Goal: Task Accomplishment & Management: Use online tool/utility

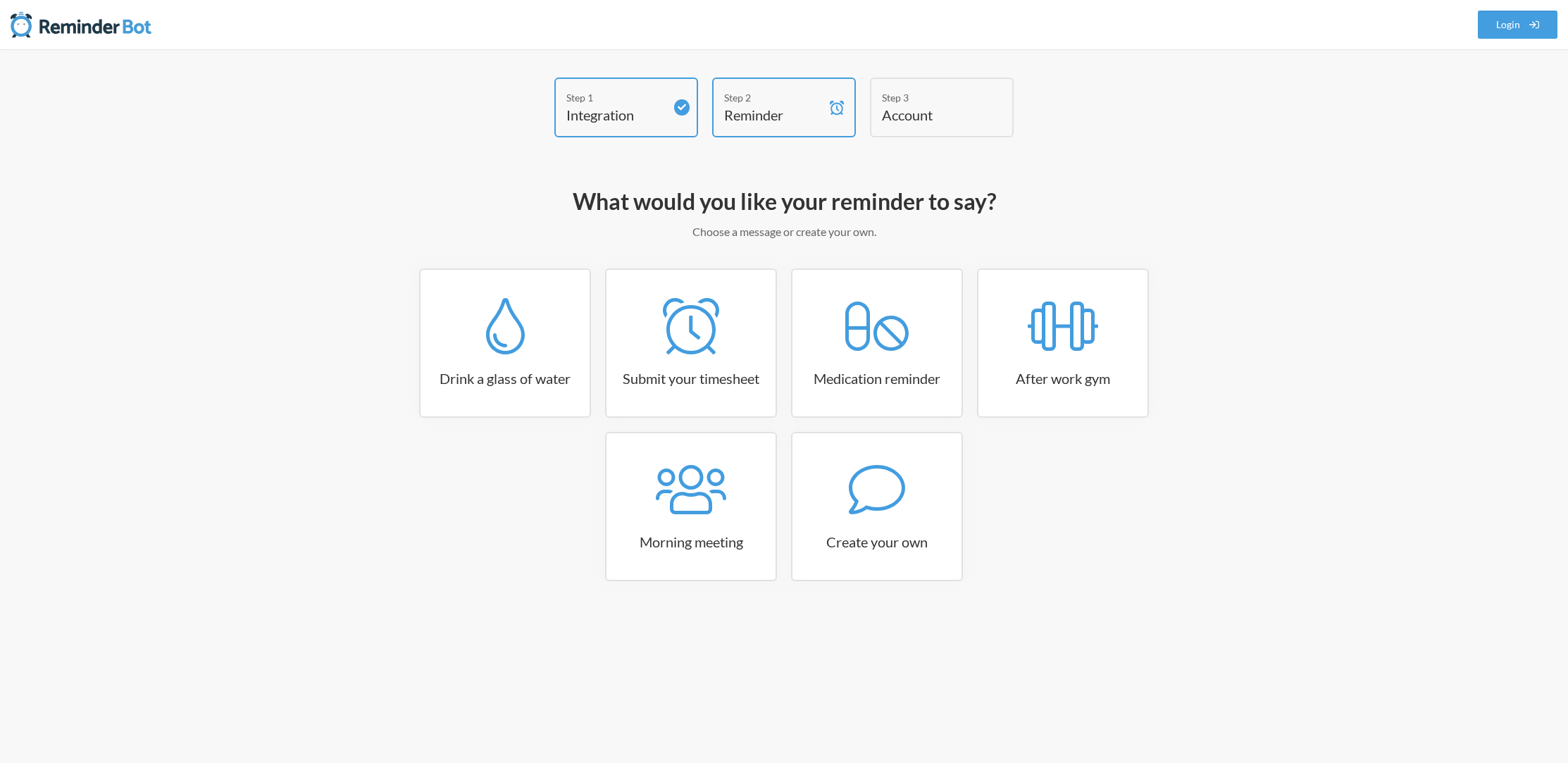
click at [626, 421] on div "Drink a glass of water Submit your timesheet Medication reminder After work gym…" at bounding box center [784, 431] width 817 height 327
click at [860, 515] on icon at bounding box center [877, 489] width 56 height 56
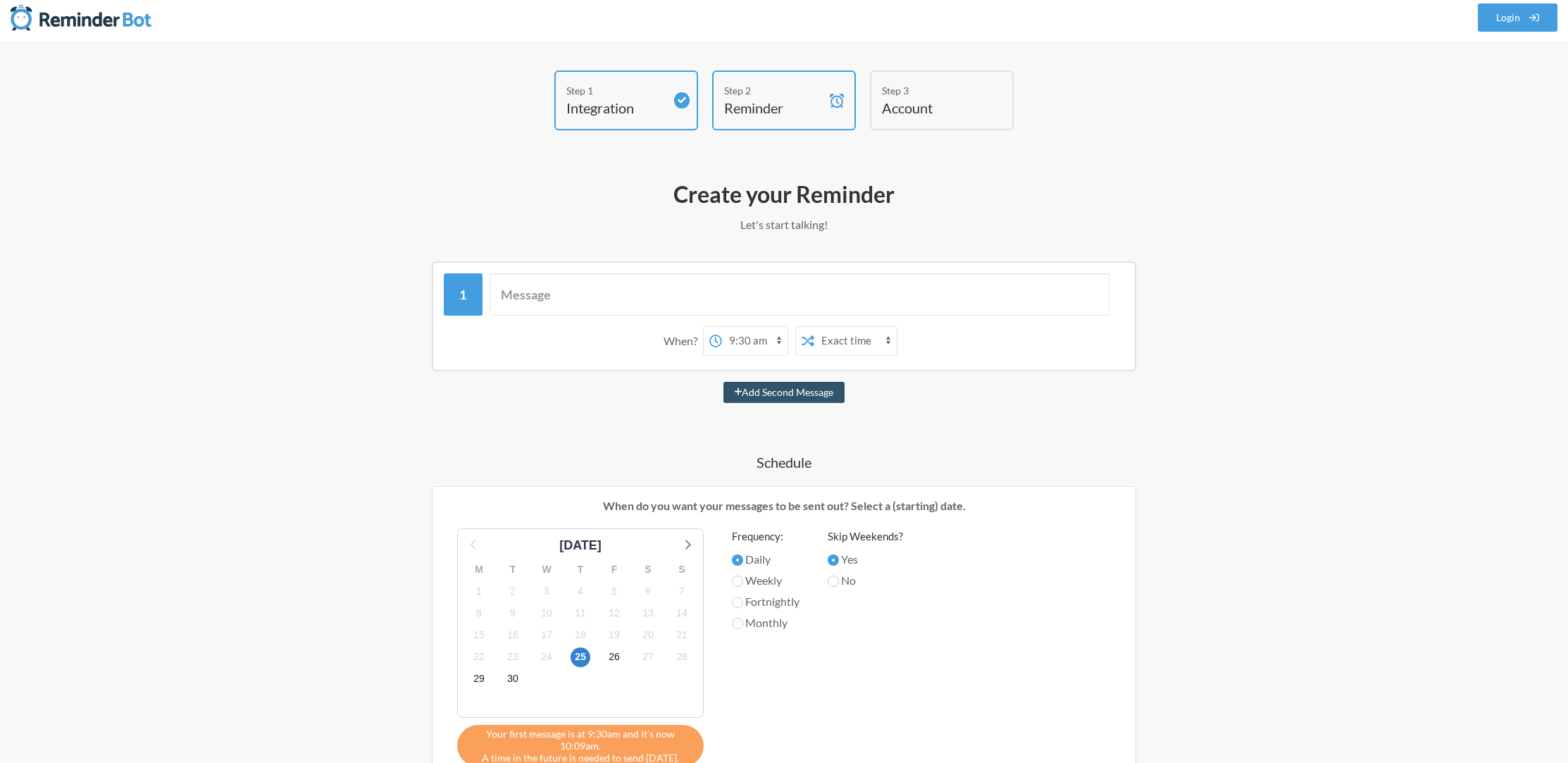
scroll to position [22, 0]
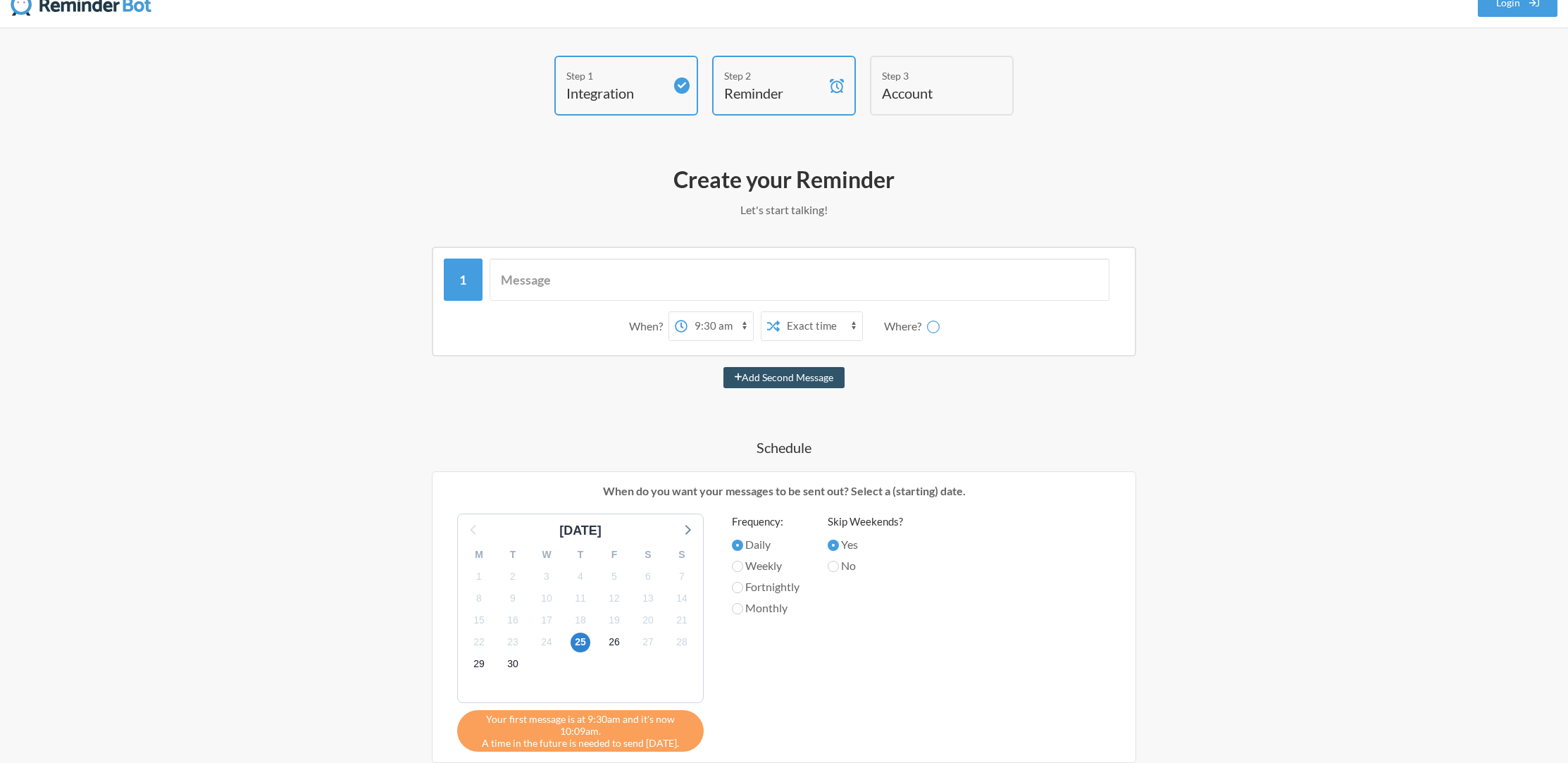
click at [734, 324] on select "12:00 am 12:15 am 12:30 am 12:45 am 1:00 am 1:15 am 1:30 am 1:45 am 2:00 am 2:1…" at bounding box center [720, 326] width 65 height 28
select select "17:30:00"
click at [687, 312] on select "12:00 am 12:15 am 12:30 am 12:45 am 1:00 am 1:15 am 1:30 am 1:45 am 2:00 am 2:1…" at bounding box center [720, 326] width 65 height 28
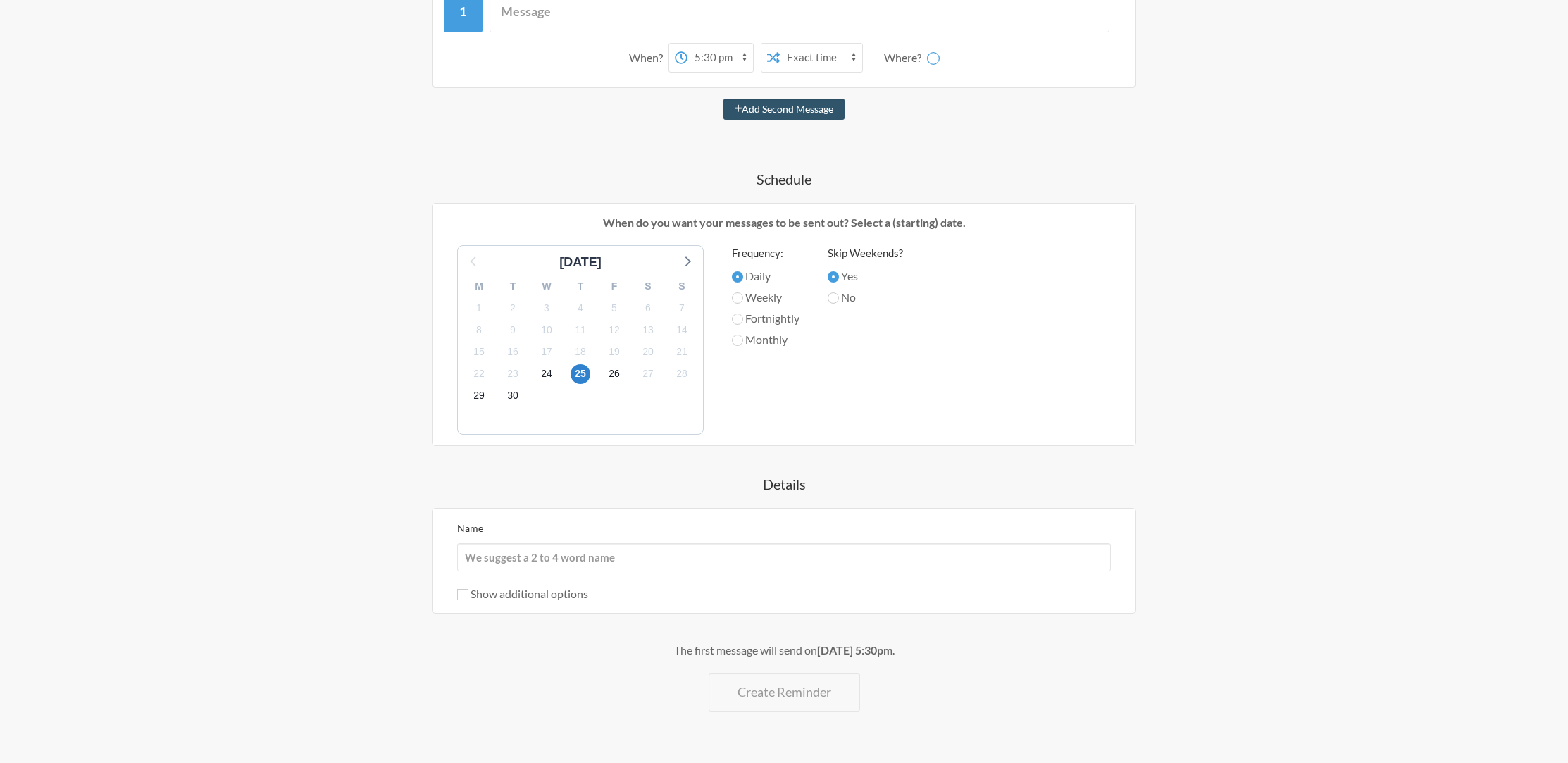
scroll to position [294, 0]
click at [587, 548] on input "Name" at bounding box center [784, 553] width 654 height 28
type input "Update Jira Tickets"
click at [469, 583] on label "Show additional options" at bounding box center [523, 589] width 131 height 13
click at [468, 585] on input "Show additional options" at bounding box center [463, 591] width 11 height 11
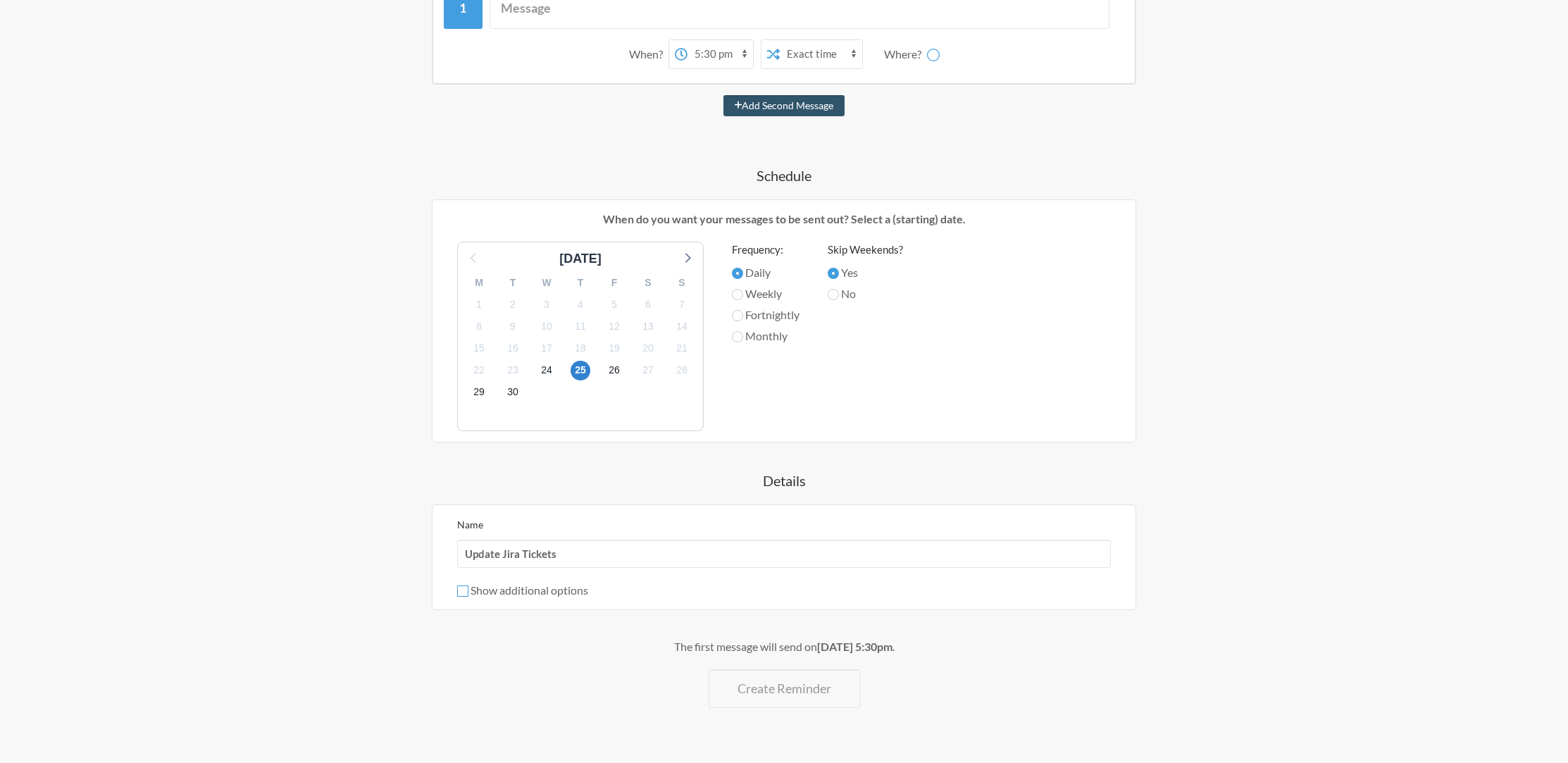
checkbox input "true"
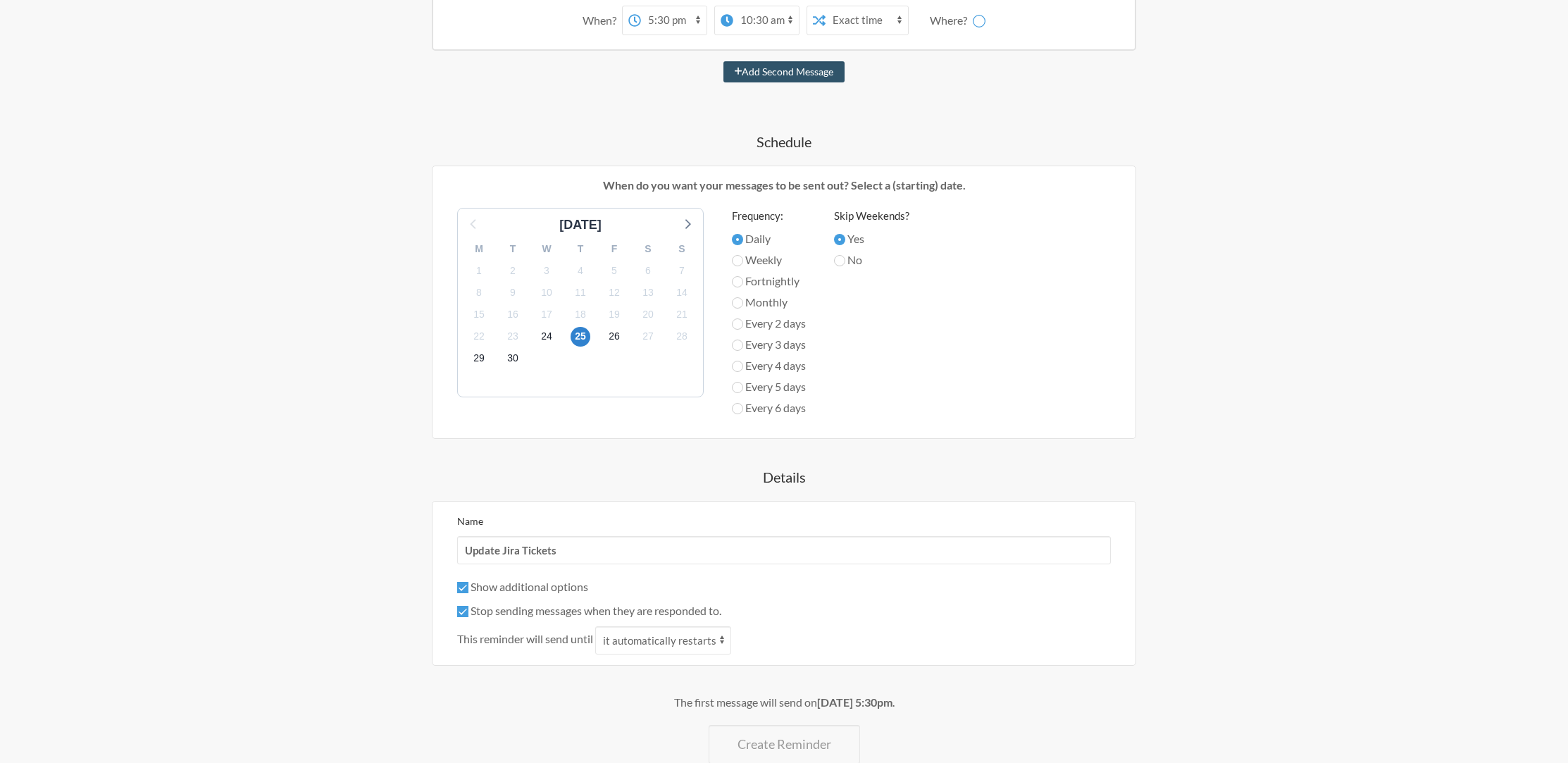
scroll to position [0, 0]
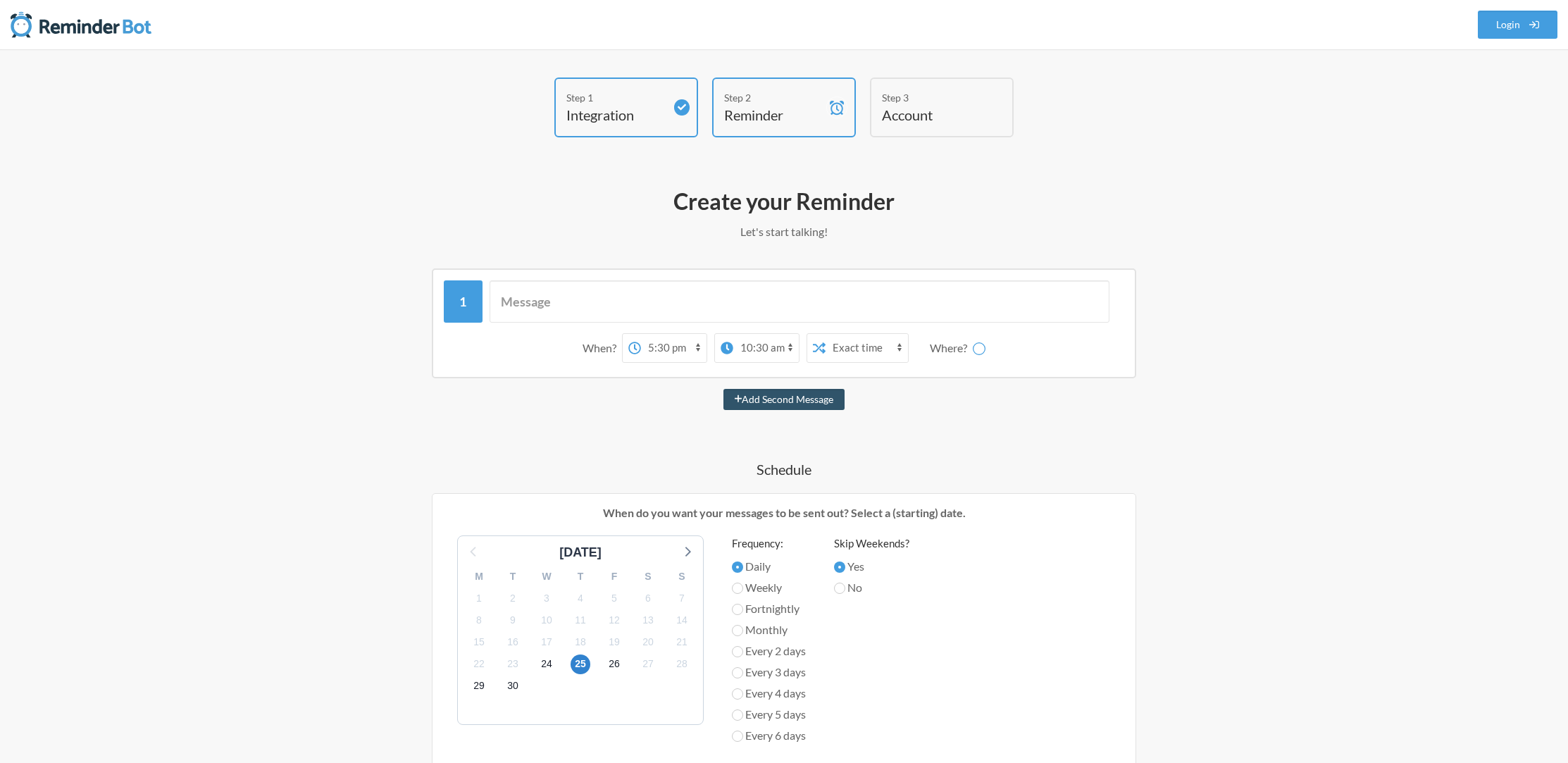
click at [949, 348] on div "Where?" at bounding box center [951, 348] width 43 height 30
click at [846, 355] on select "Exact time Random time" at bounding box center [867, 348] width 83 height 28
click at [825, 334] on select "Exact time Random time" at bounding box center [867, 348] width 83 height 28
click at [970, 349] on div "Where?" at bounding box center [957, 348] width 55 height 30
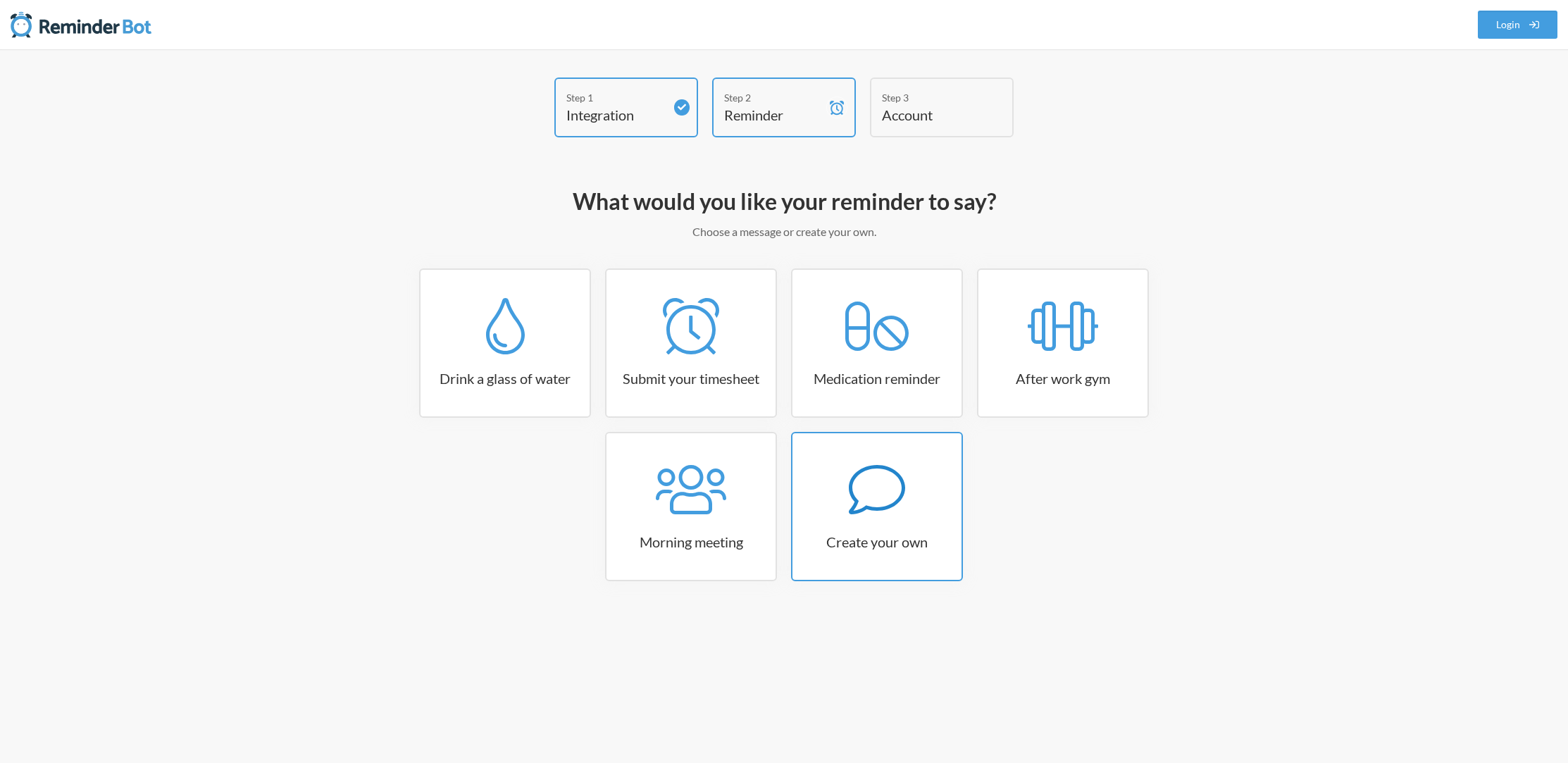
click at [856, 532] on h3 "Create your own" at bounding box center [877, 541] width 169 height 19
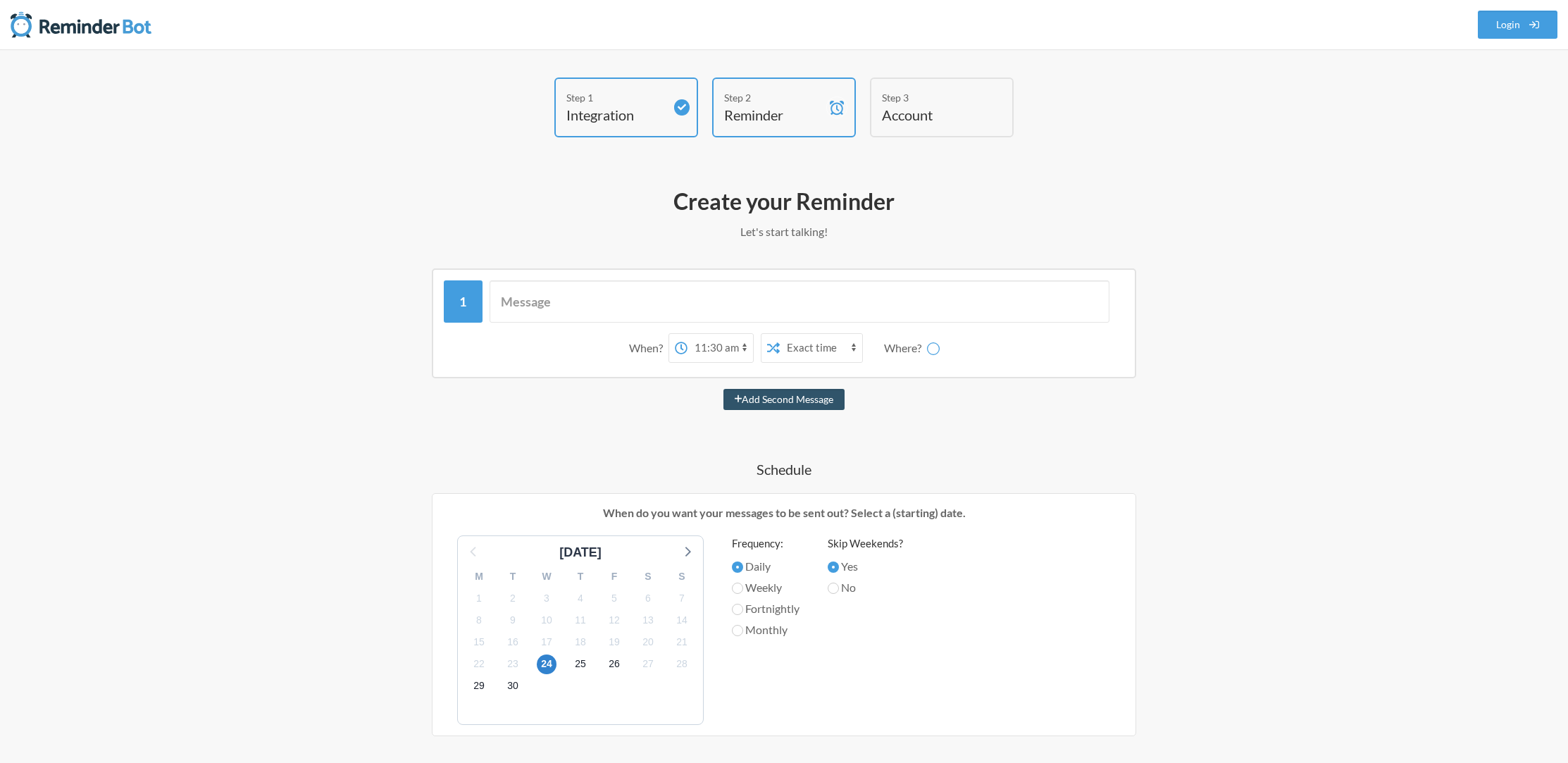
click at [720, 346] on select "12:00 am 12:15 am 12:30 am 12:45 am 1:00 am 1:15 am 1:30 am 1:45 am 2:00 am 2:1…" at bounding box center [720, 348] width 65 height 28
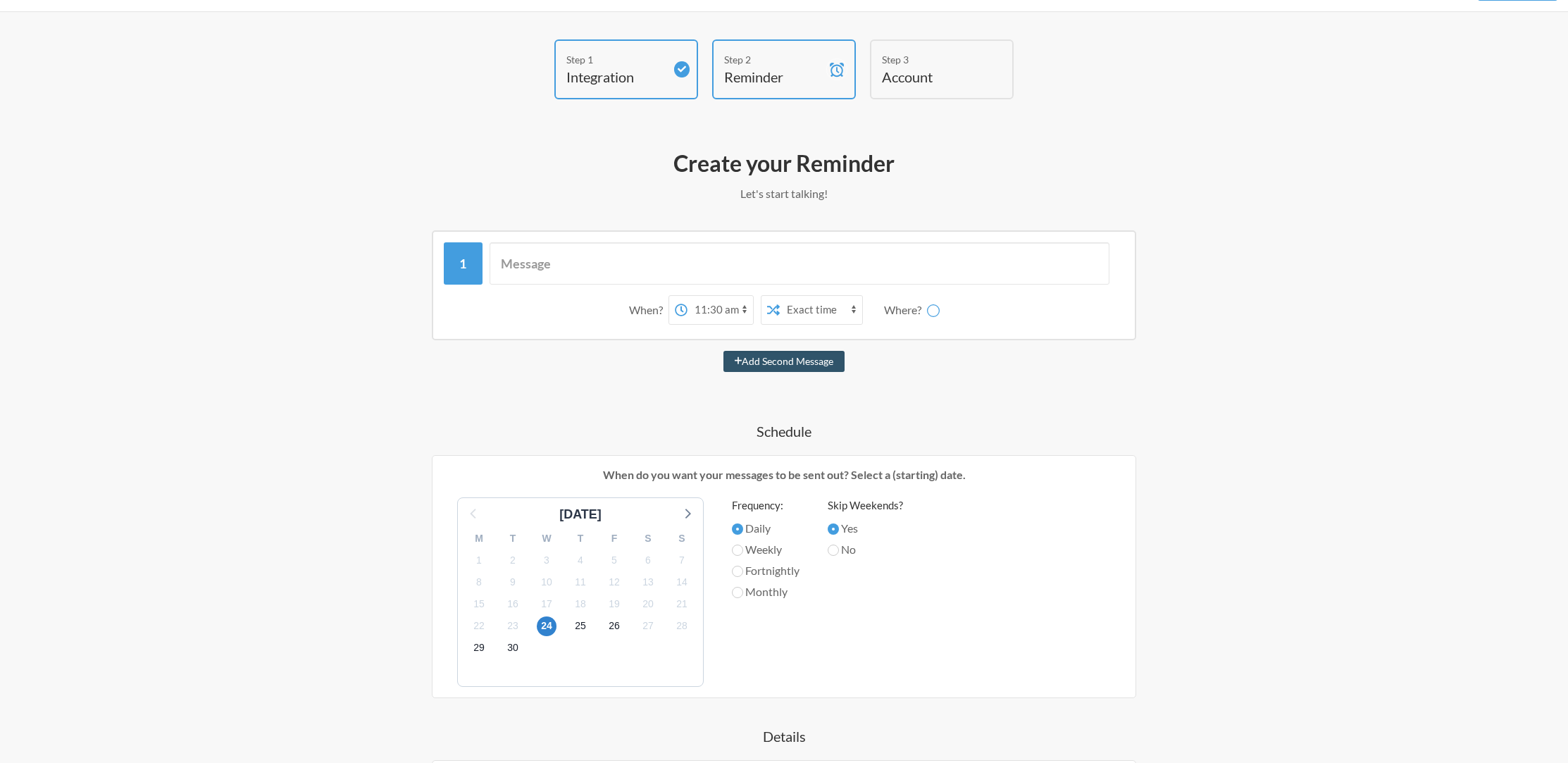
scroll to position [41, 0]
click at [705, 303] on select "12:00 am 12:15 am 12:30 am 12:45 am 1:00 am 1:15 am 1:30 am 1:45 am 2:00 am 2:1…" at bounding box center [720, 306] width 65 height 28
select select "17:30:00"
click at [687, 292] on select "12:00 am 12:15 am 12:30 am 12:45 am 1:00 am 1:15 am 1:30 am 1:45 am 2:00 am 2:1…" at bounding box center [720, 306] width 65 height 28
click at [830, 295] on select "Exact time Random time" at bounding box center [821, 306] width 83 height 28
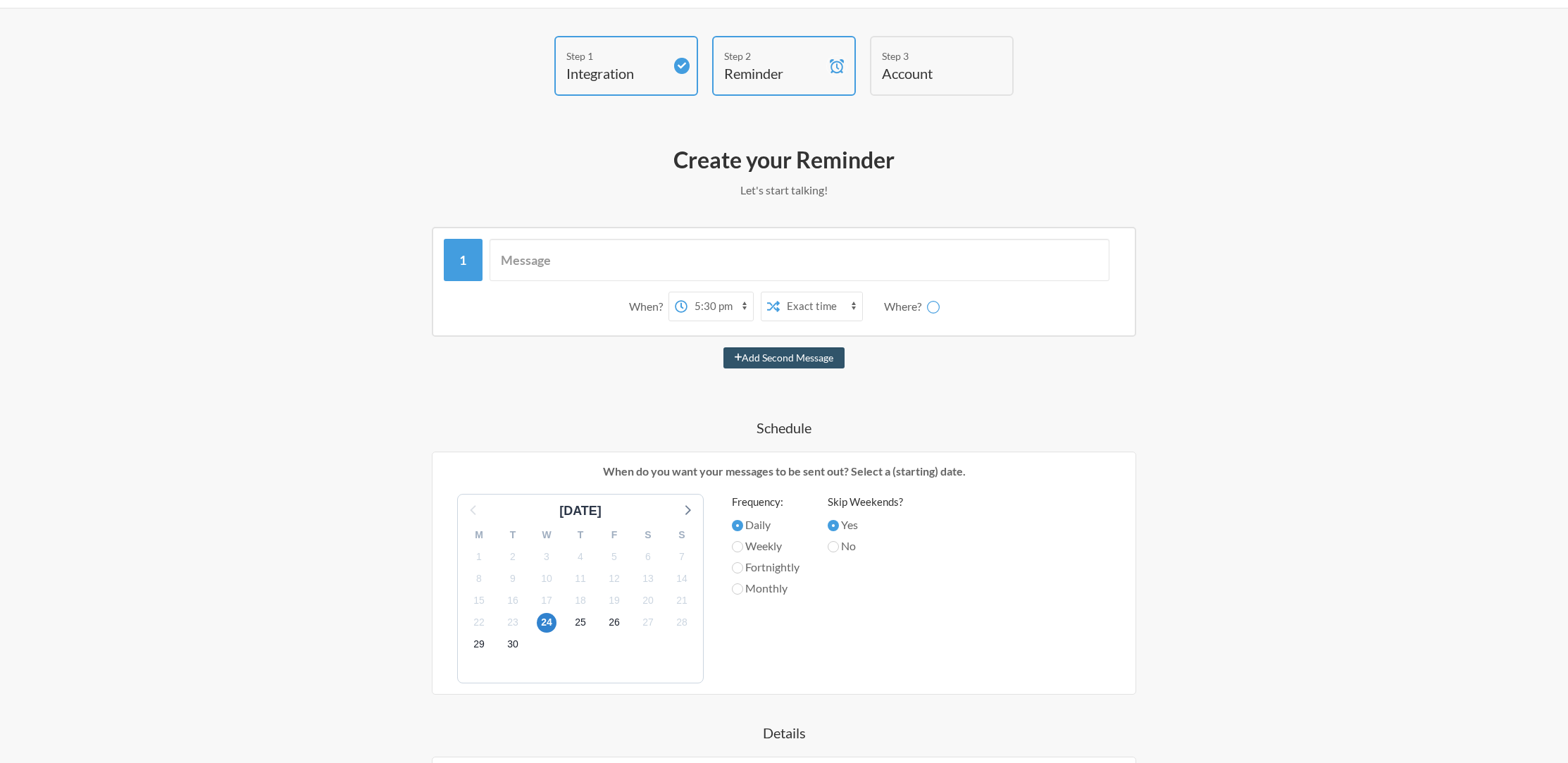
click at [779, 292] on select "Exact time Random time" at bounding box center [821, 306] width 83 height 28
click at [647, 257] on input "text" at bounding box center [800, 260] width 620 height 42
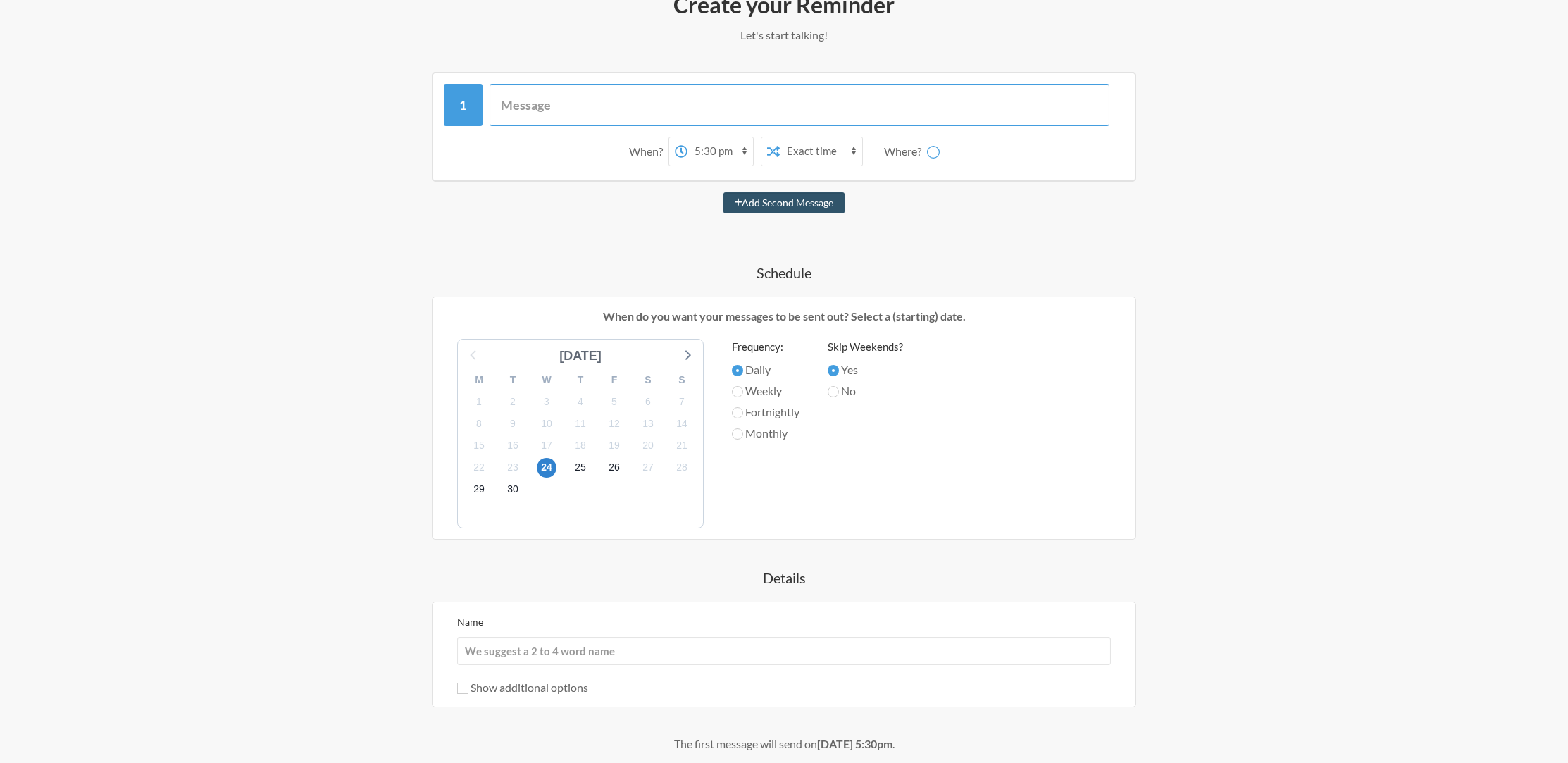
scroll to position [149, 0]
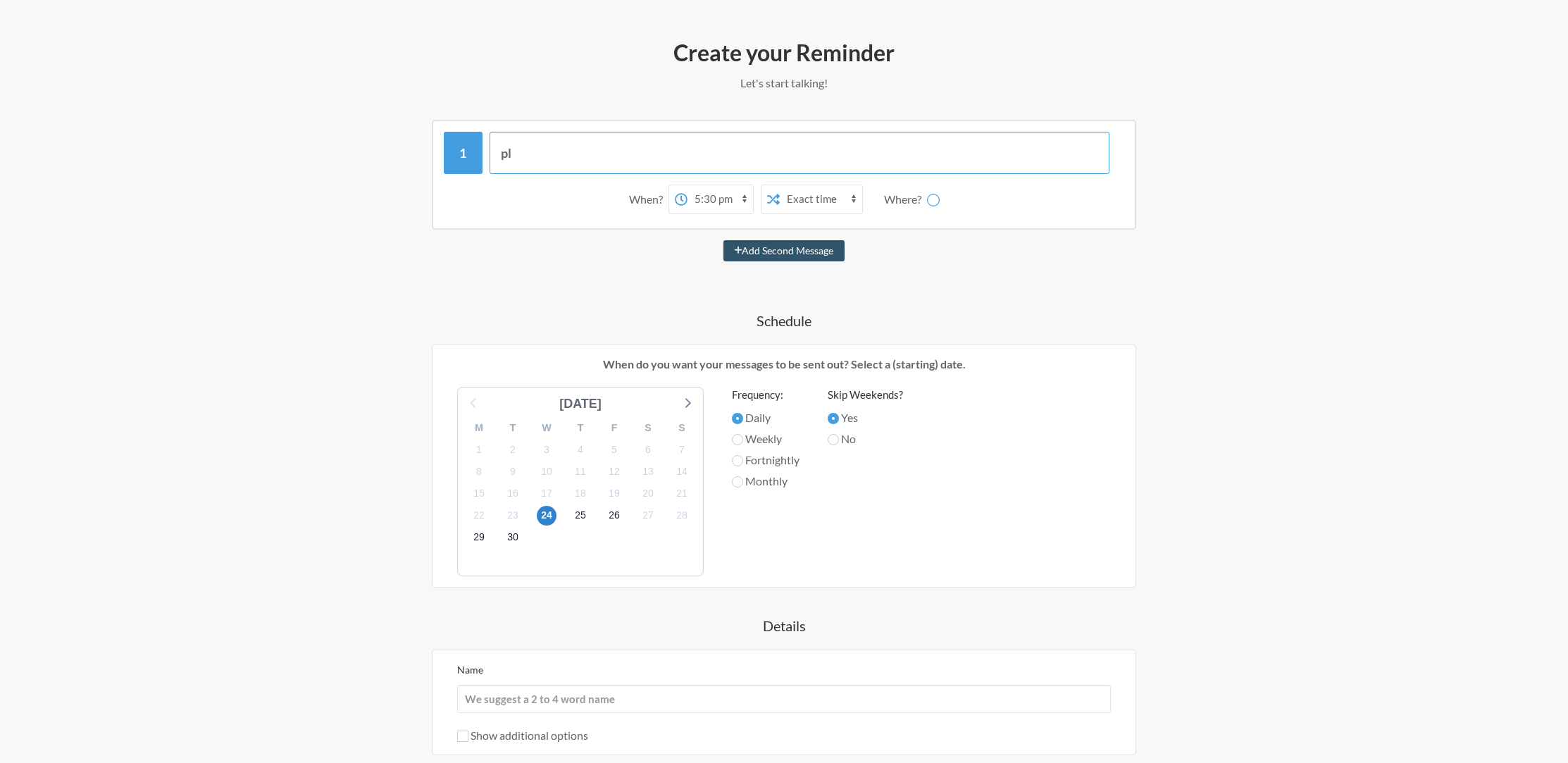
type input "p"
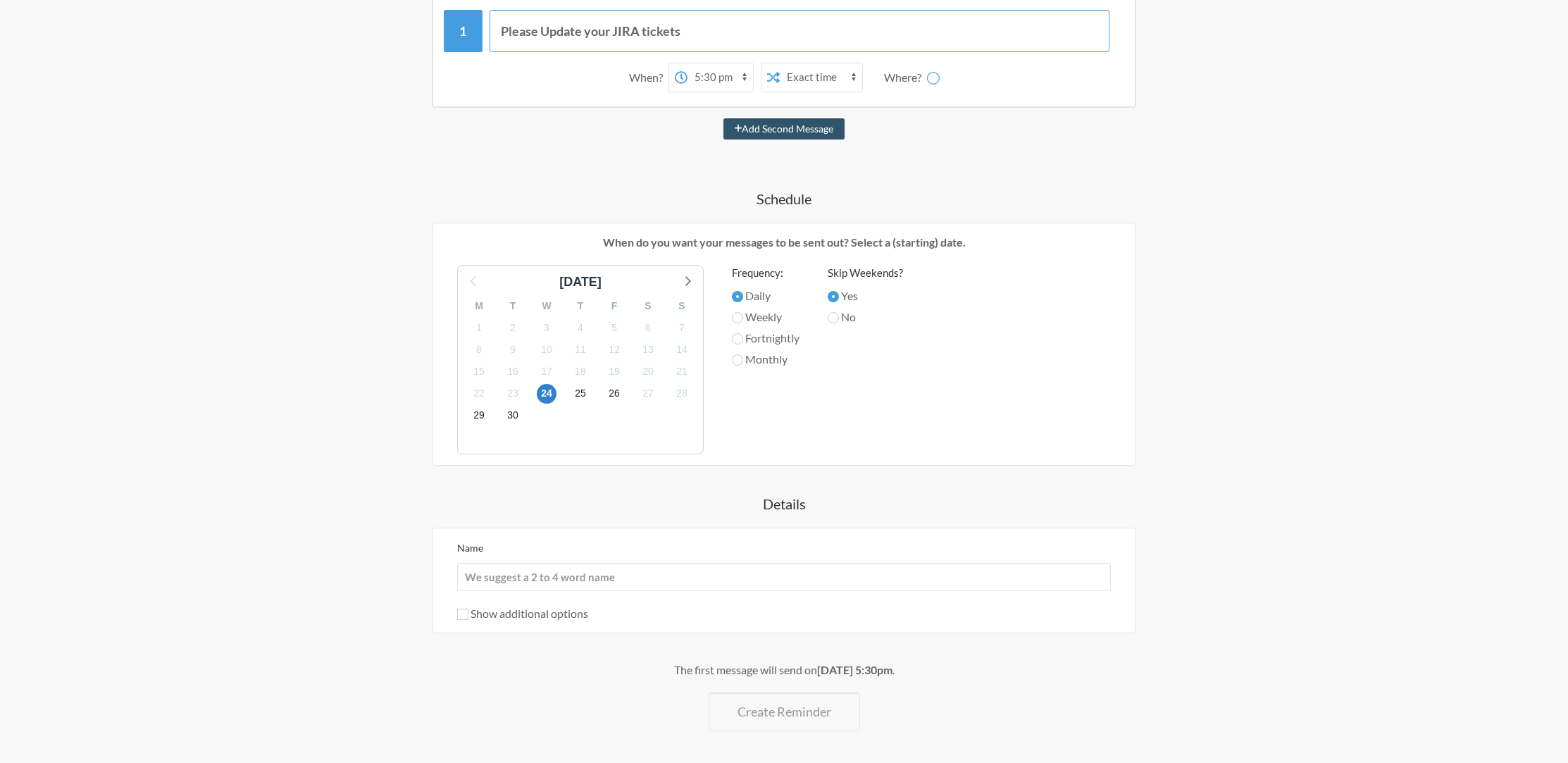
scroll to position [305, 0]
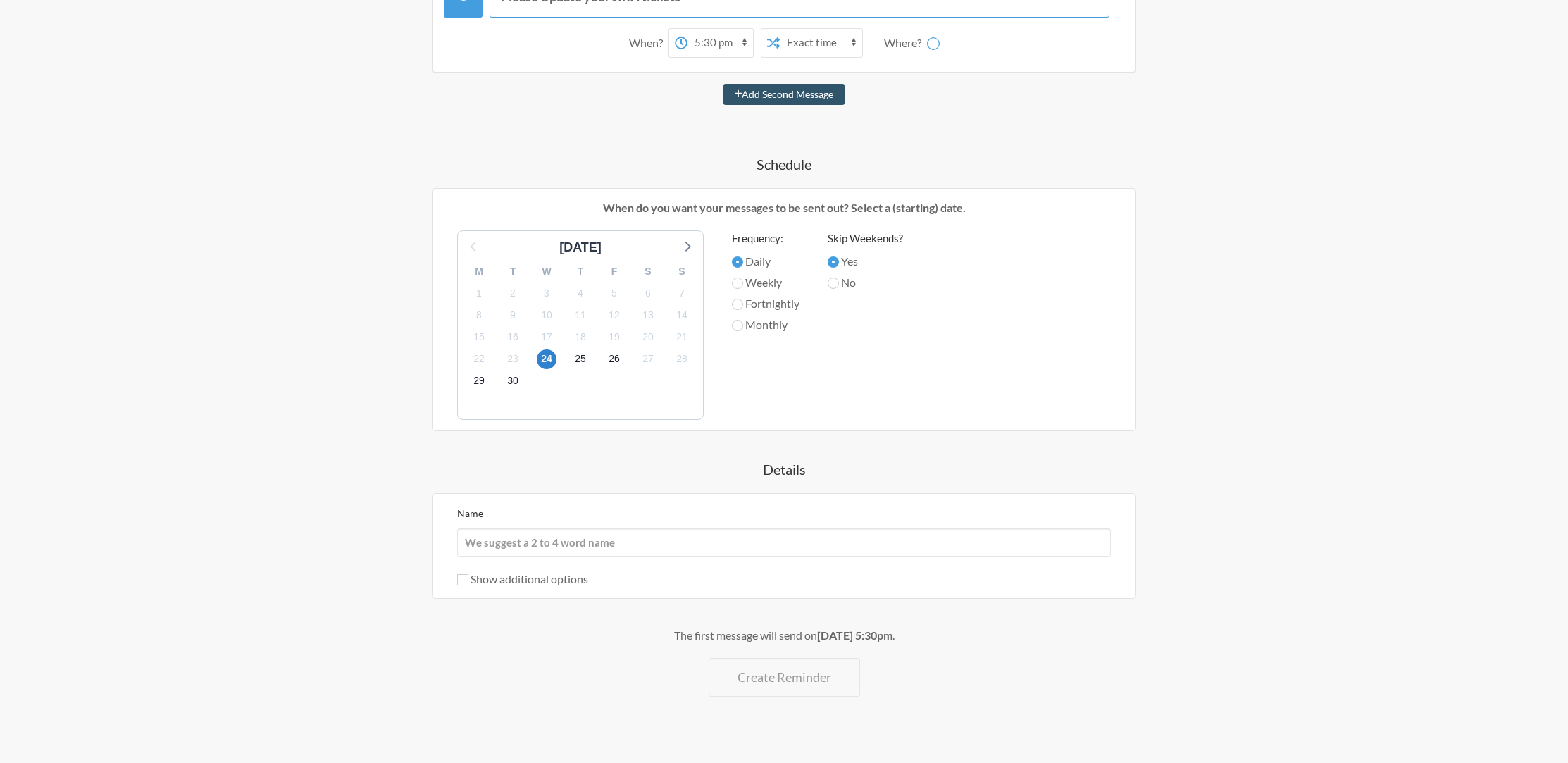
type input "Please Update your JIRA tickets"
click at [564, 535] on input "Name" at bounding box center [784, 542] width 654 height 28
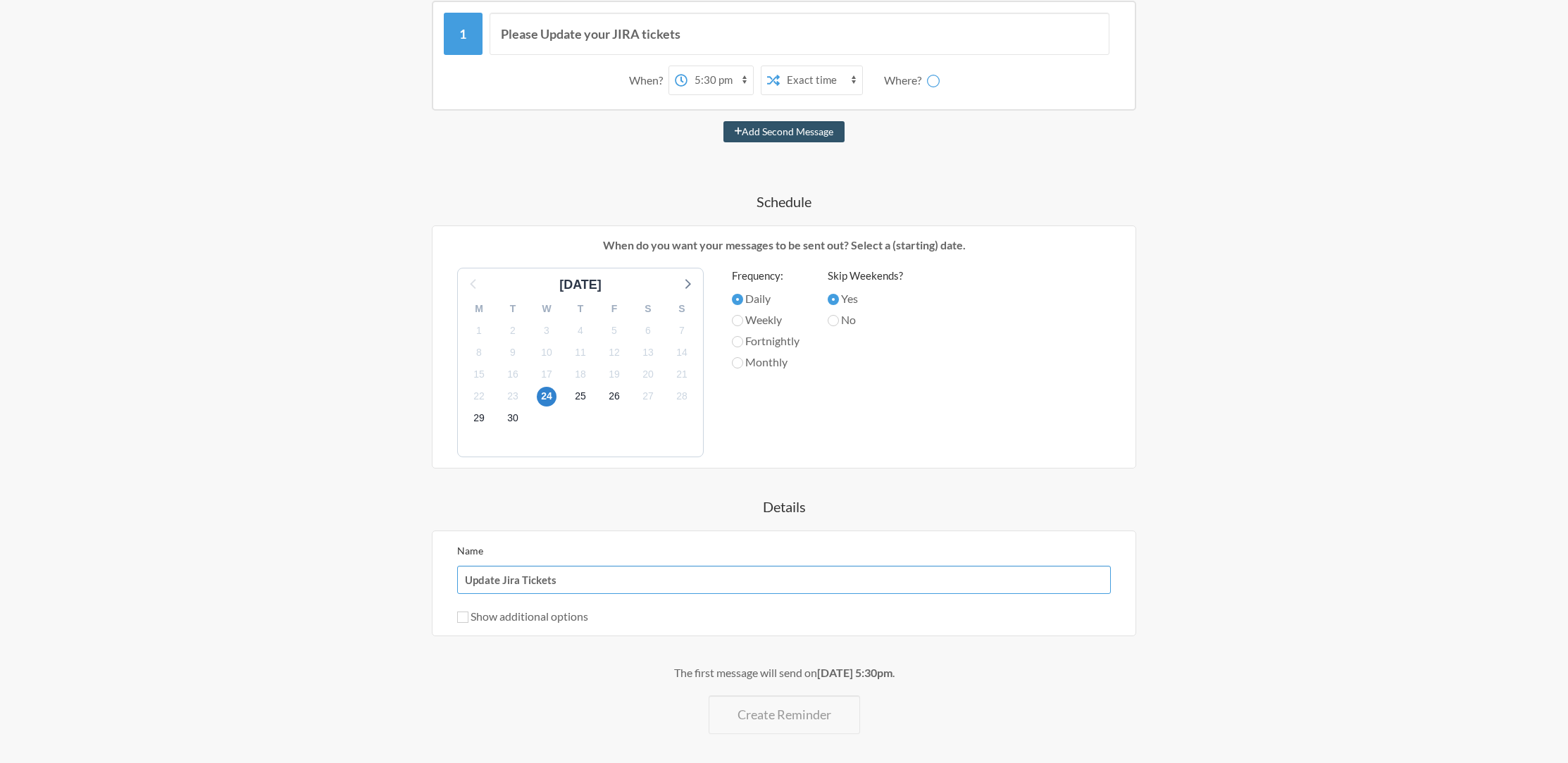
scroll to position [261, 0]
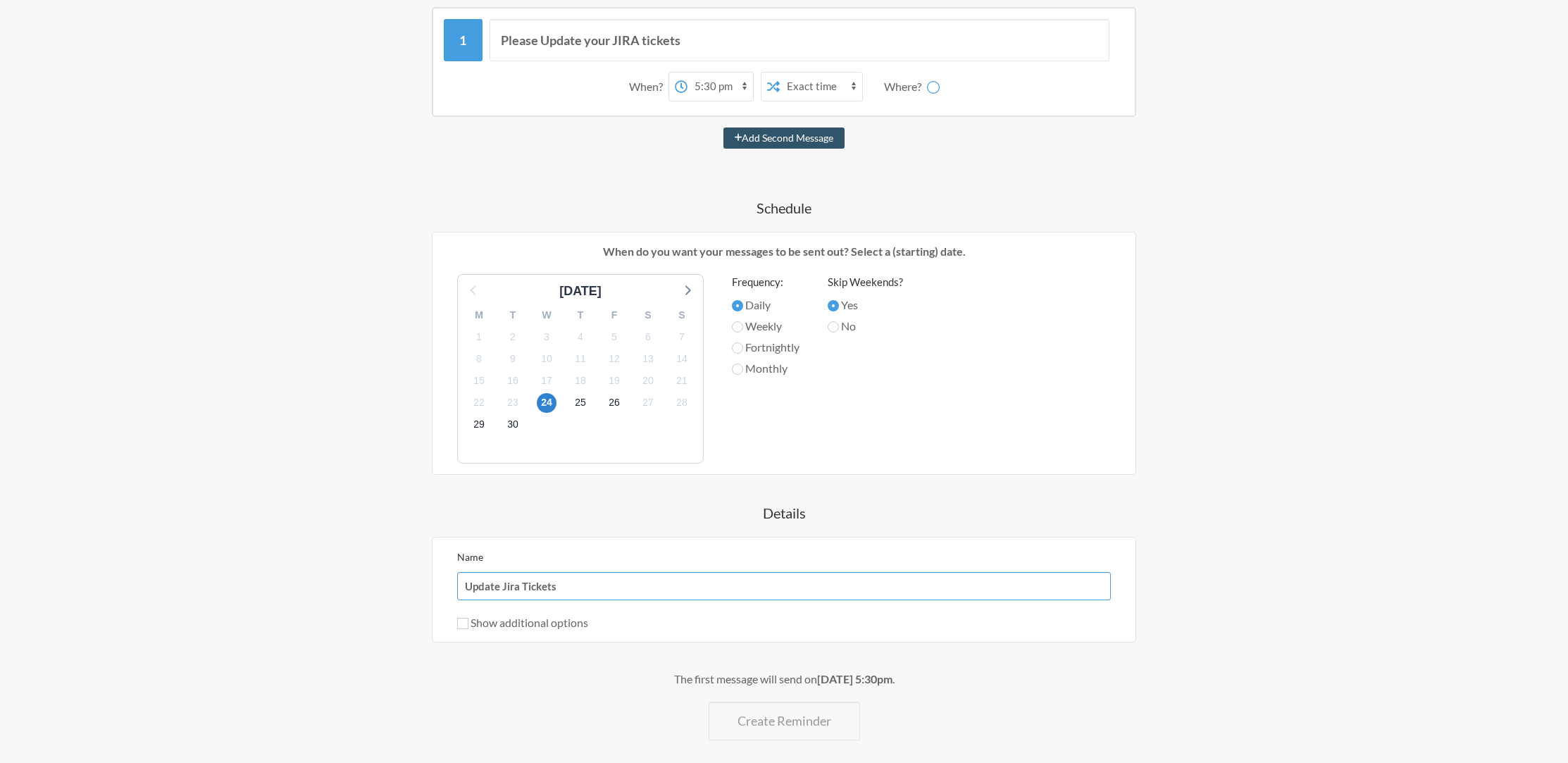
type input "Update Jira Tickets"
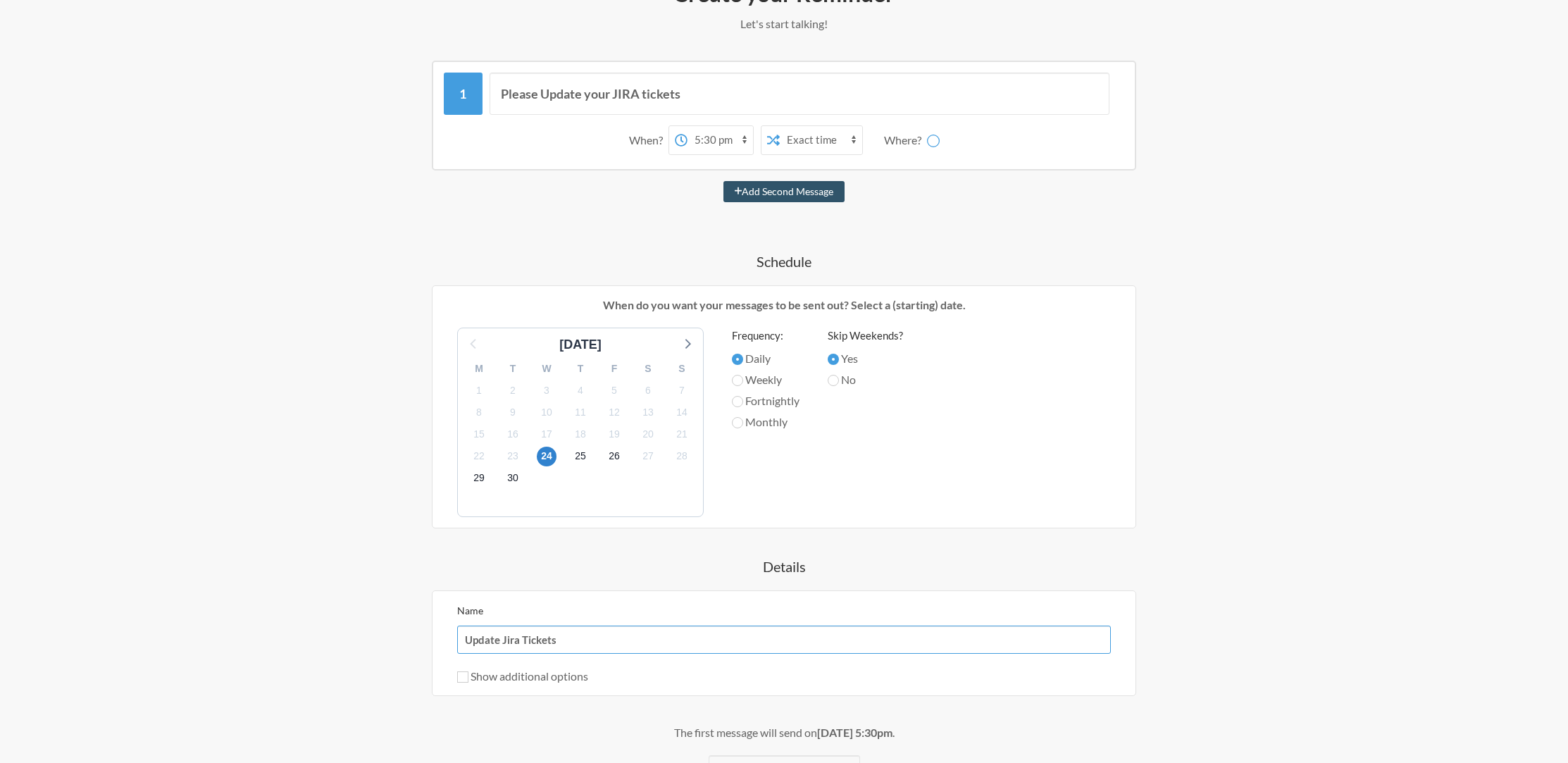
scroll to position [150, 0]
